Goal: Check status: Check status

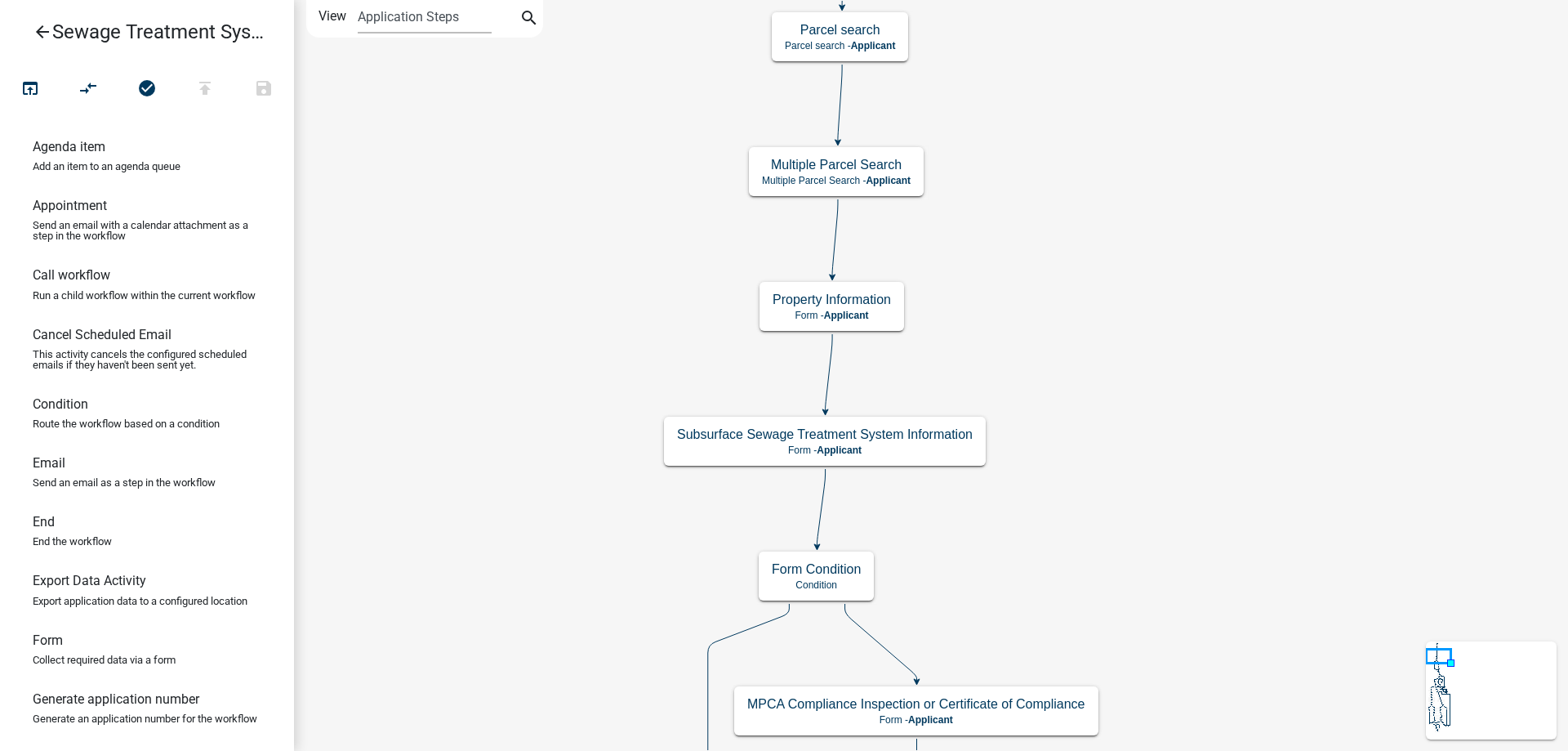
click at [40, 31] on icon "arrow_back" at bounding box center [42, 33] width 20 height 23
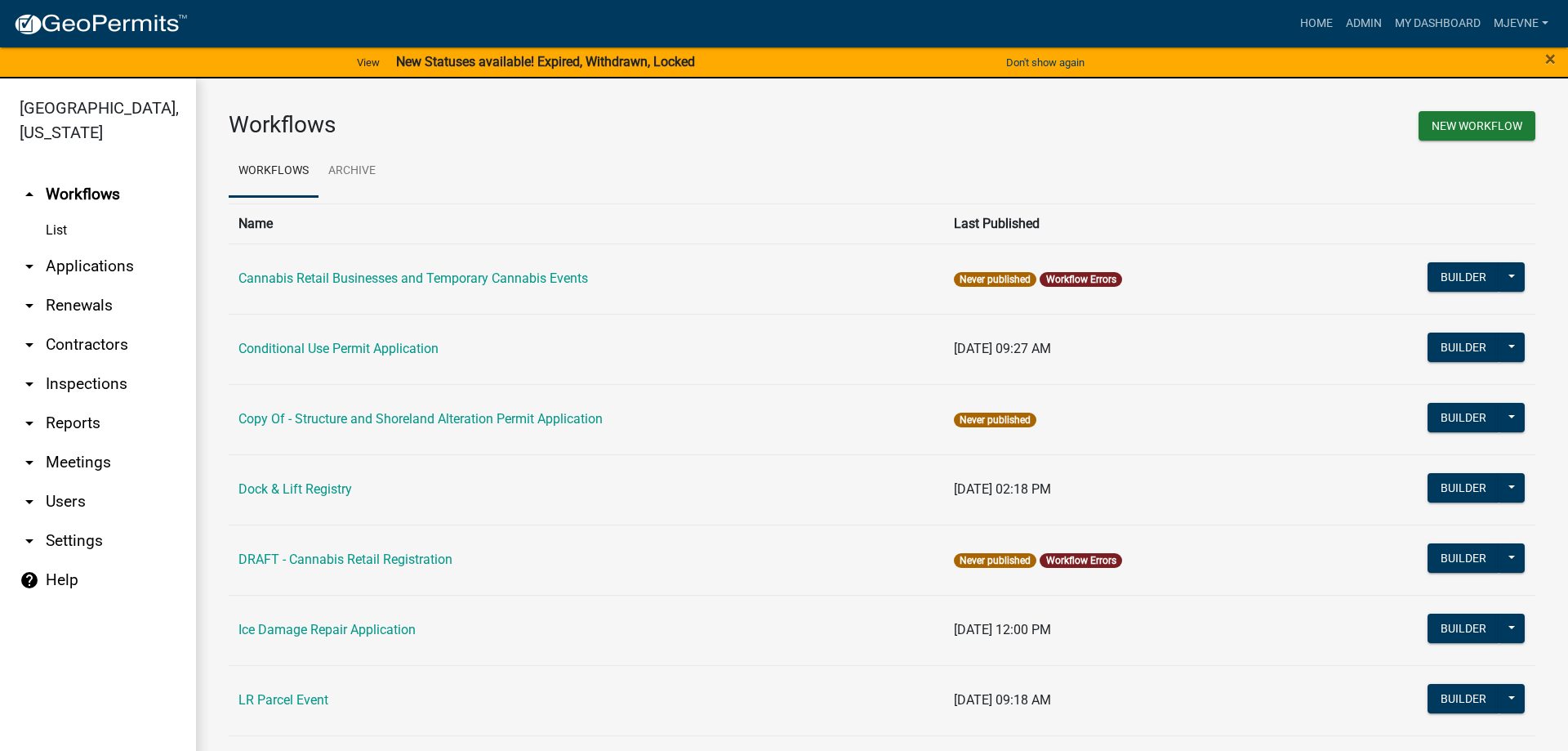
click at [94, 265] on link "arrow_drop_down Applications" at bounding box center [98, 267] width 196 height 40
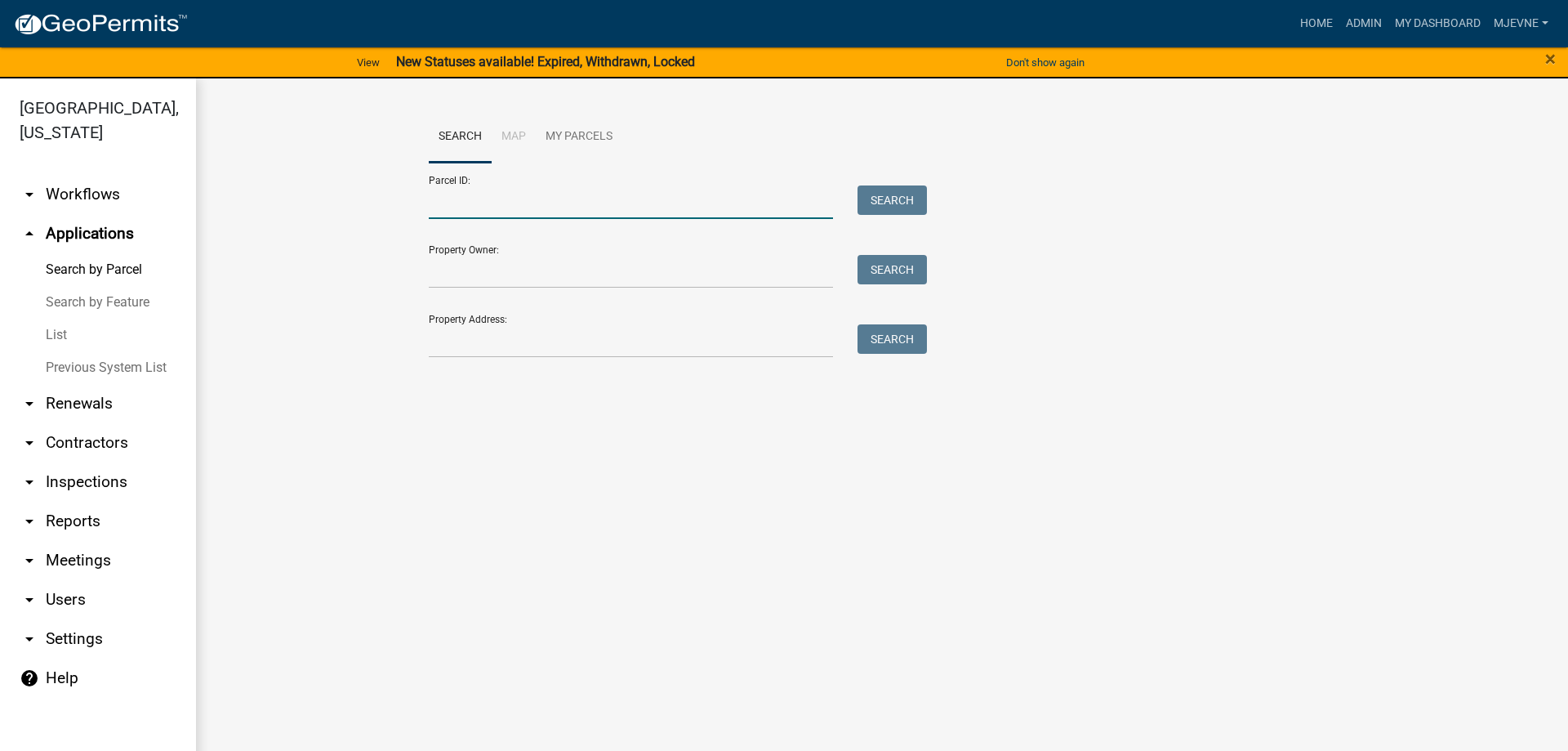
click at [498, 202] on input "Parcel ID:" at bounding box center [631, 203] width 404 height 34
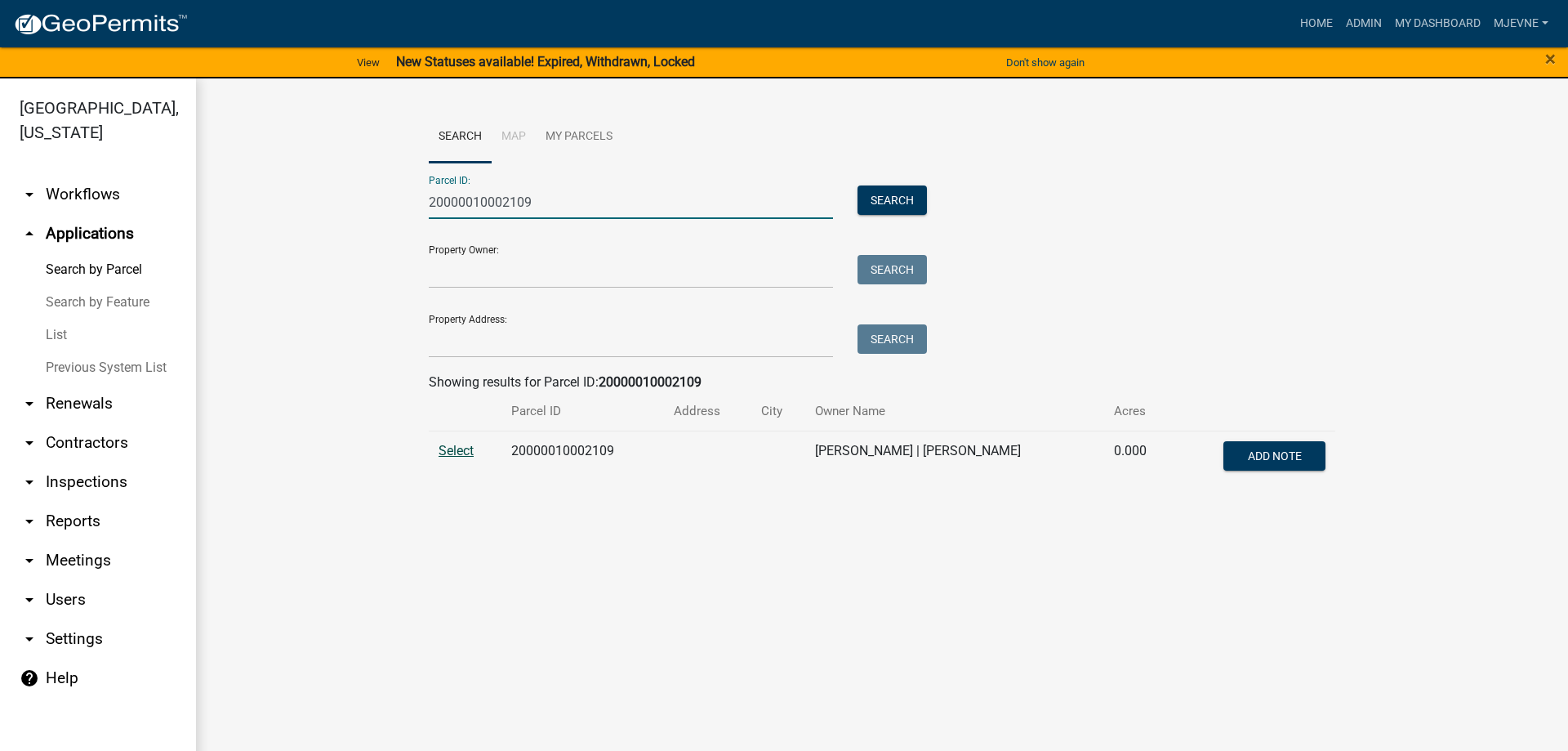
type input "20000010002109"
click at [466, 452] on span "Select" at bounding box center [455, 450] width 35 height 15
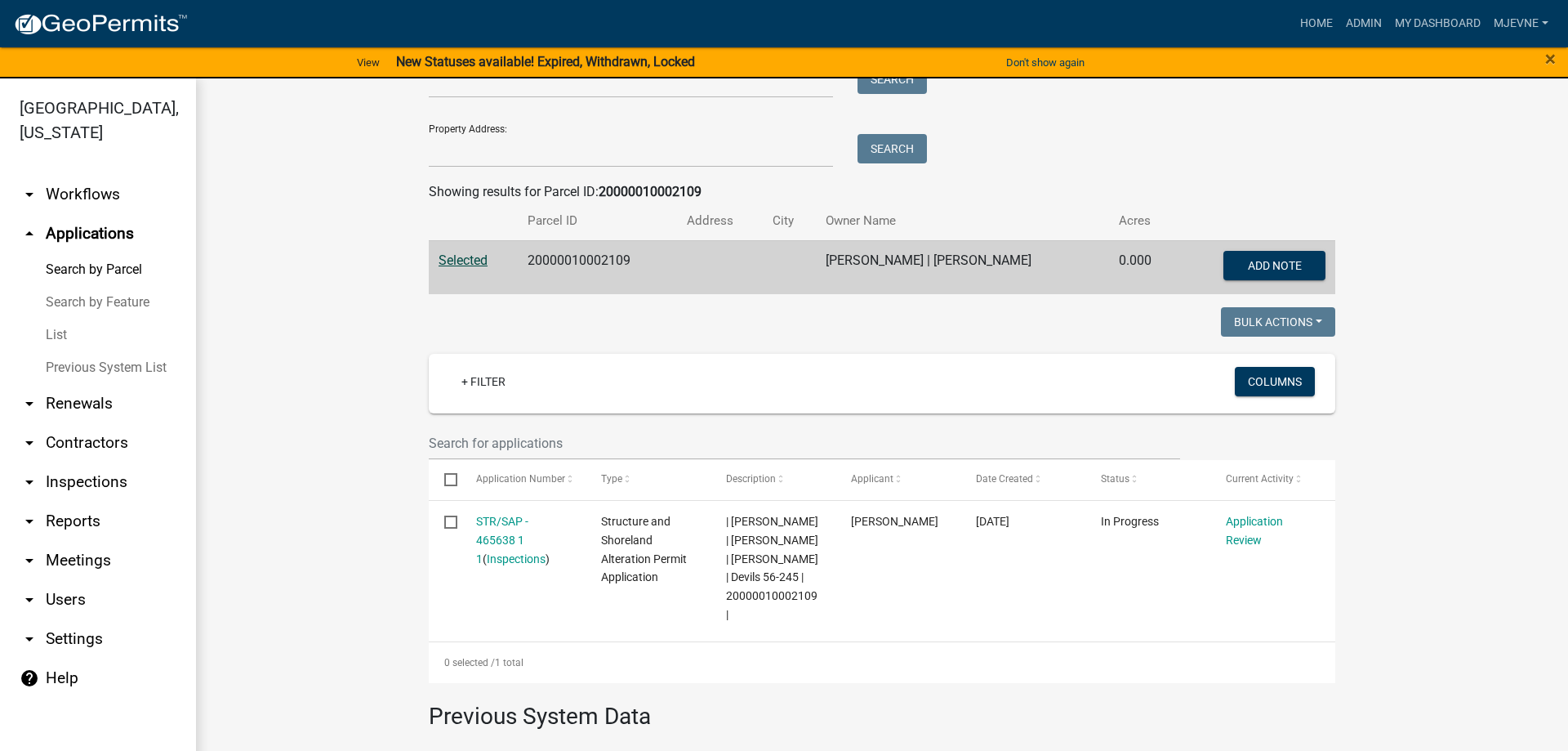
scroll to position [279, 0]
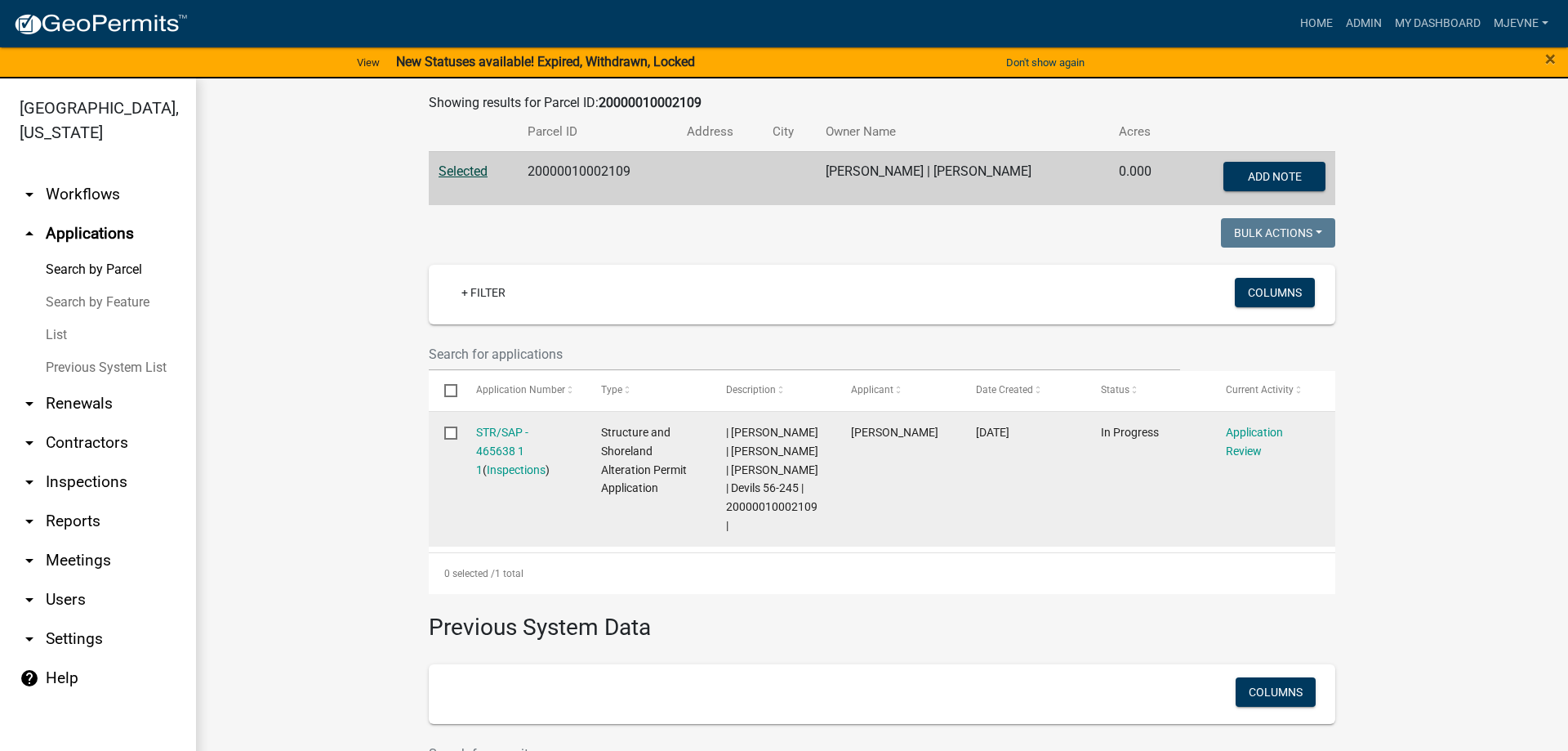
drag, startPoint x: 728, startPoint y: 543, endPoint x: 817, endPoint y: 542, distance: 89.0
click at [817, 535] on div "| Michelle Jevne | TODD M BAUMGARTNER | CATHY M BAUMGARTNER | Devils 56-245 | 2…" at bounding box center [773, 479] width 94 height 112
copy span "20000010002109"
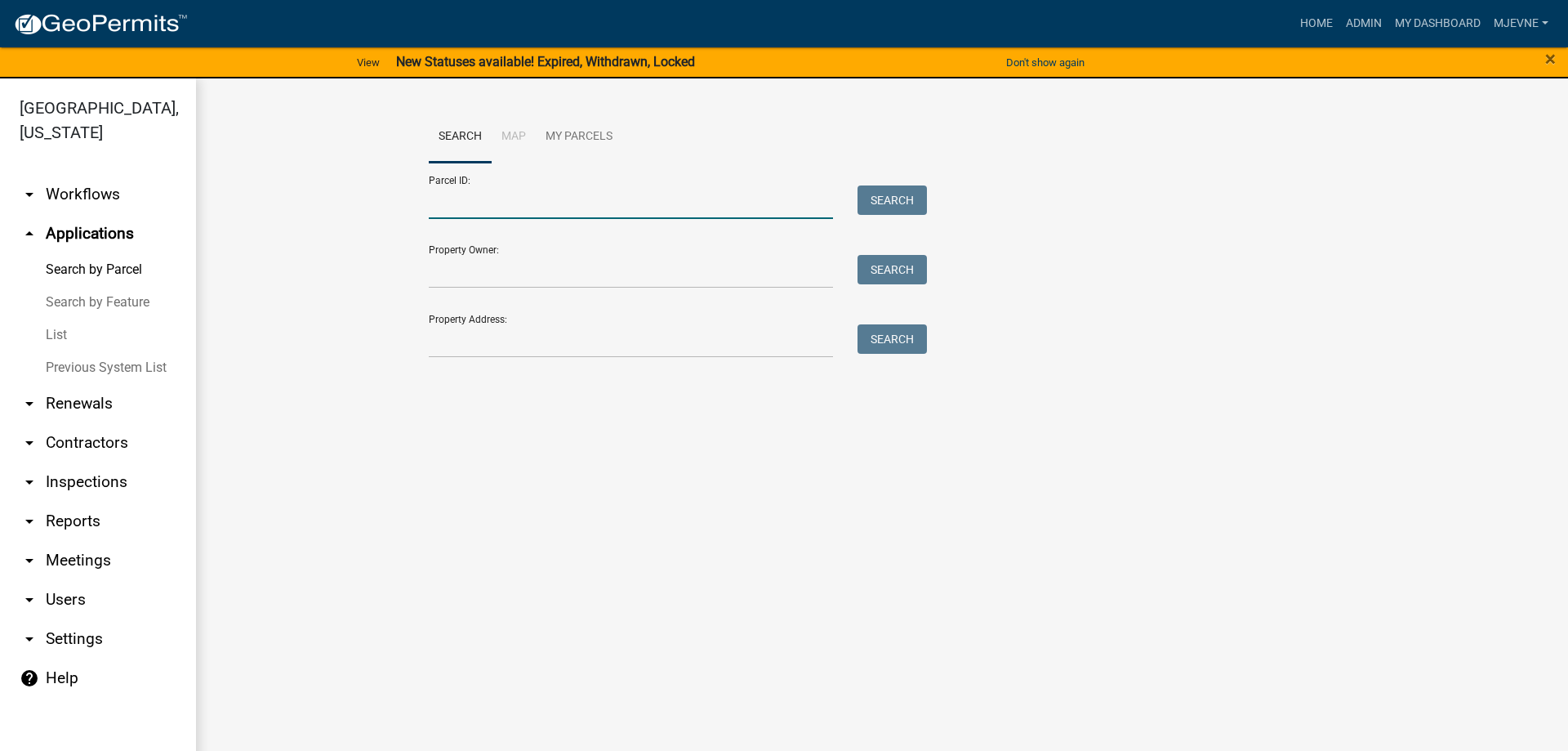
click at [469, 203] on input "Parcel ID:" at bounding box center [631, 203] width 404 height 34
type input "29000240163018"
click at [883, 204] on button "Search" at bounding box center [892, 200] width 70 height 29
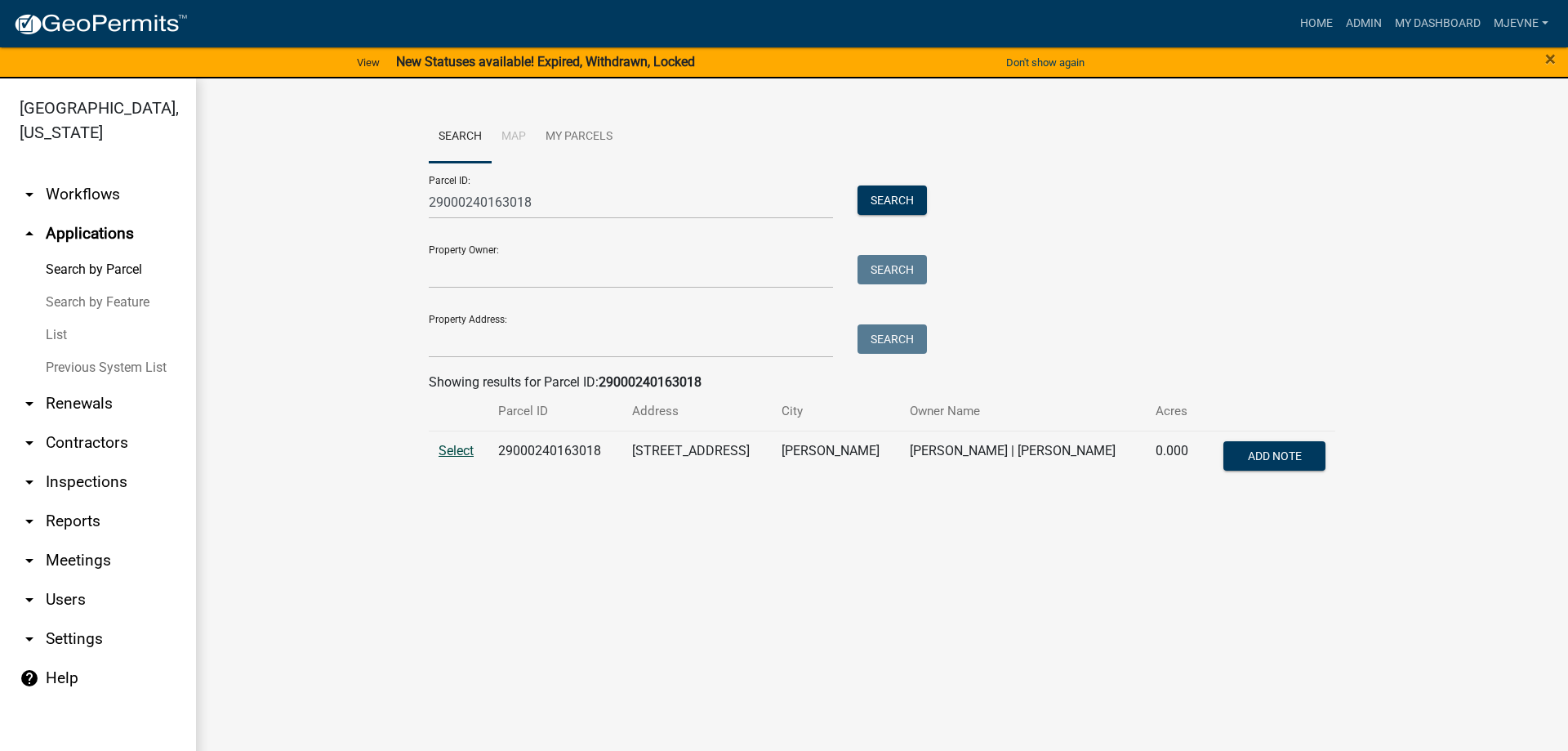
click at [452, 448] on span "Select" at bounding box center [455, 450] width 35 height 15
